Goal: Find specific page/section: Find specific page/section

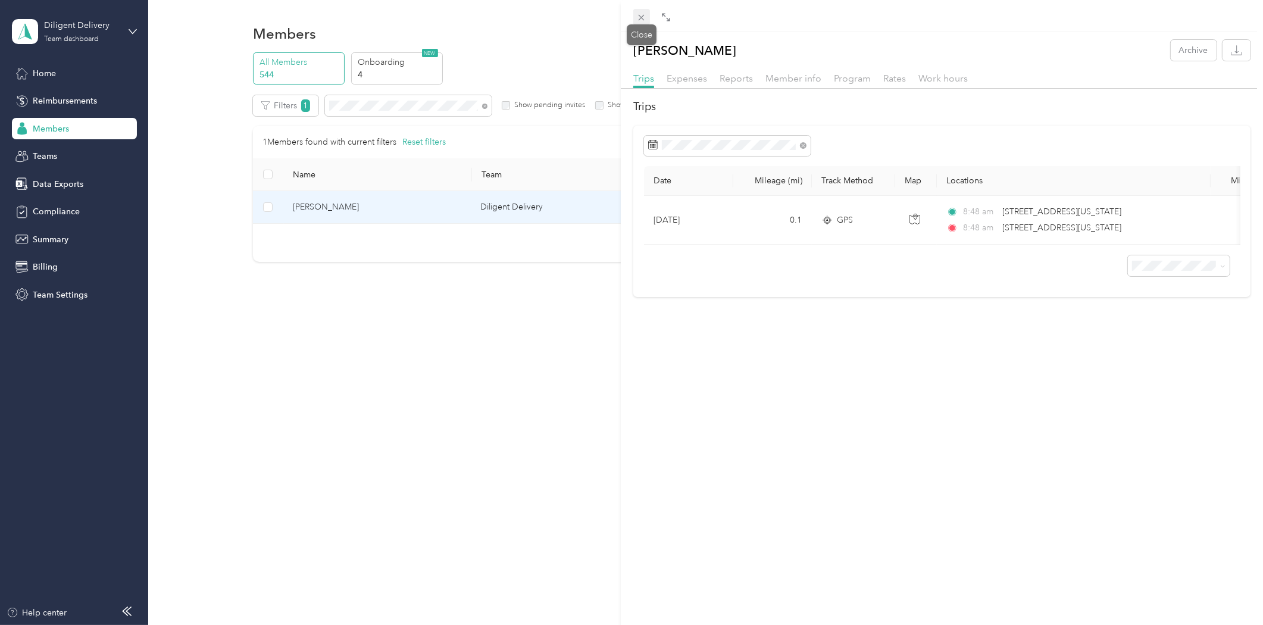
click at [644, 18] on icon at bounding box center [641, 18] width 10 height 10
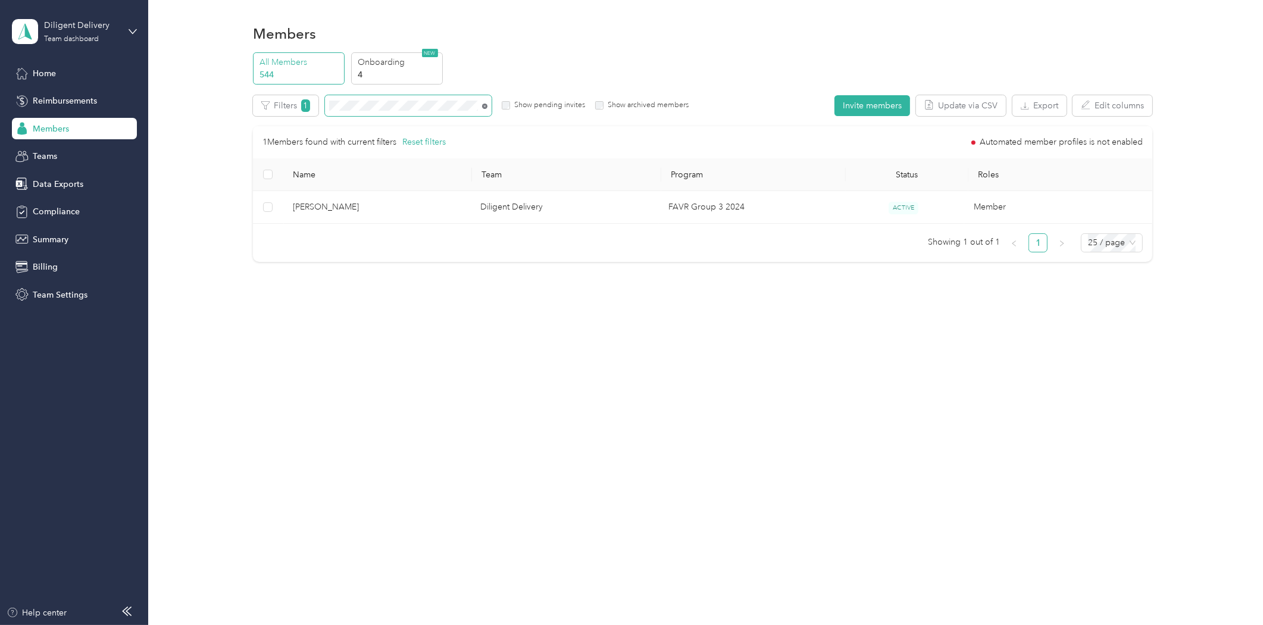
click at [486, 105] on icon at bounding box center [484, 106] width 5 height 5
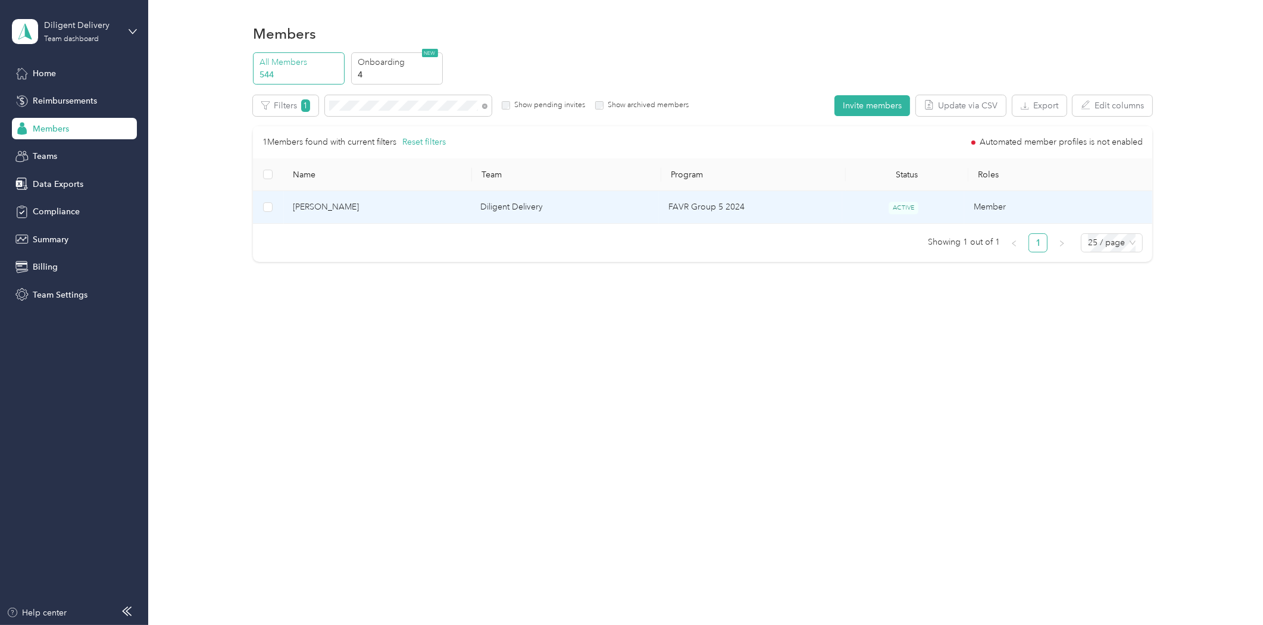
click at [307, 205] on span "[PERSON_NAME]" at bounding box center [377, 207] width 169 height 13
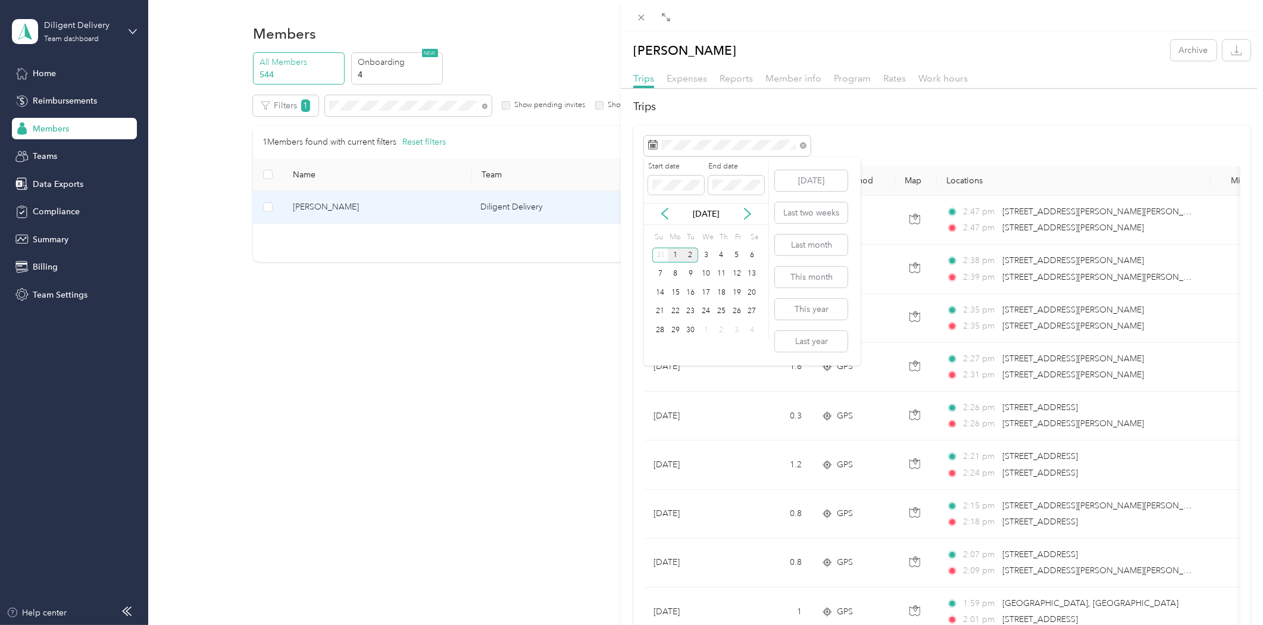
click at [677, 254] on div "1" at bounding box center [675, 255] width 15 height 15
